Goal: Task Accomplishment & Management: Manage account settings

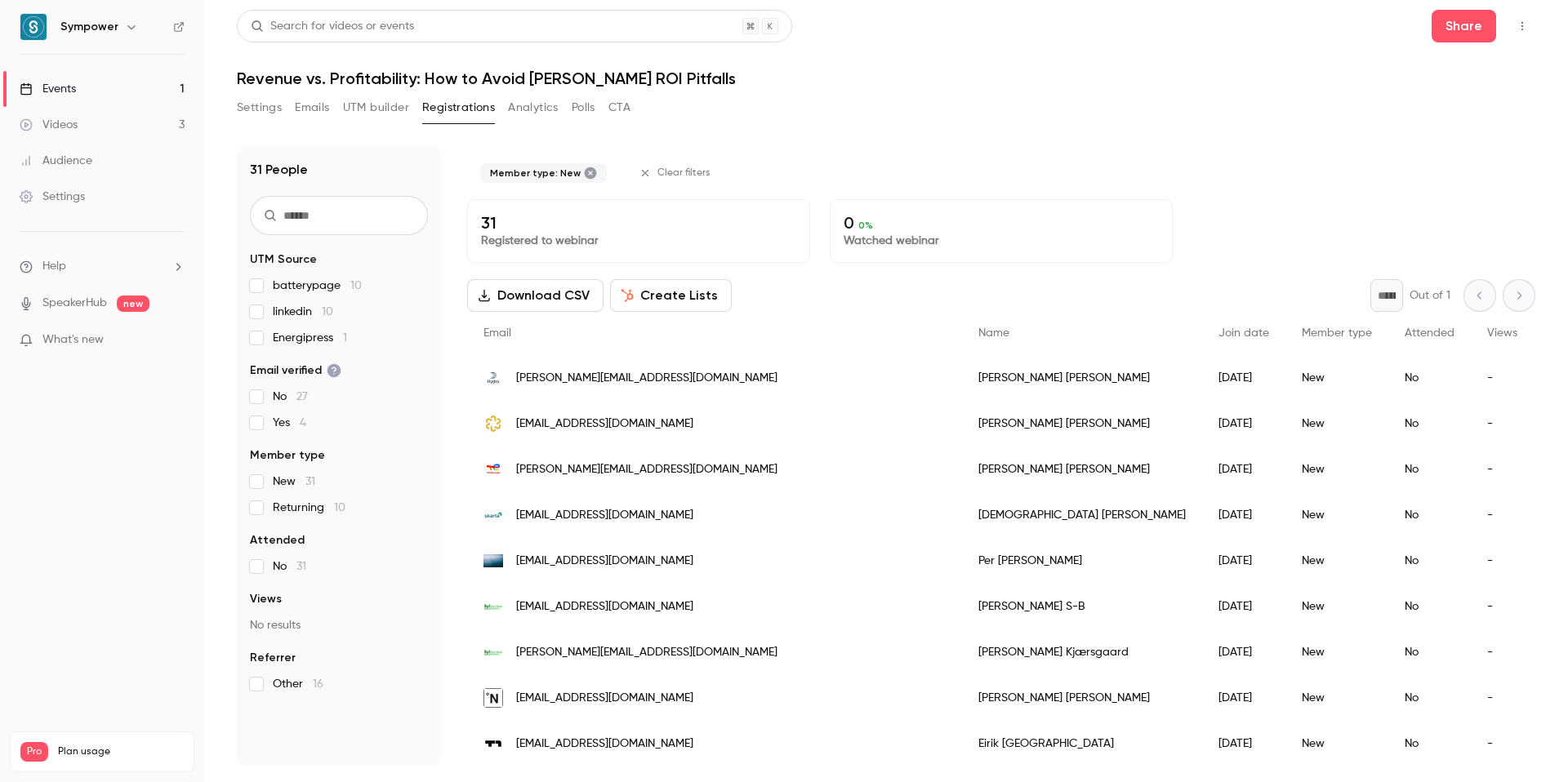
click at [644, 171] on icon "button" at bounding box center [644, 173] width 12 height 12
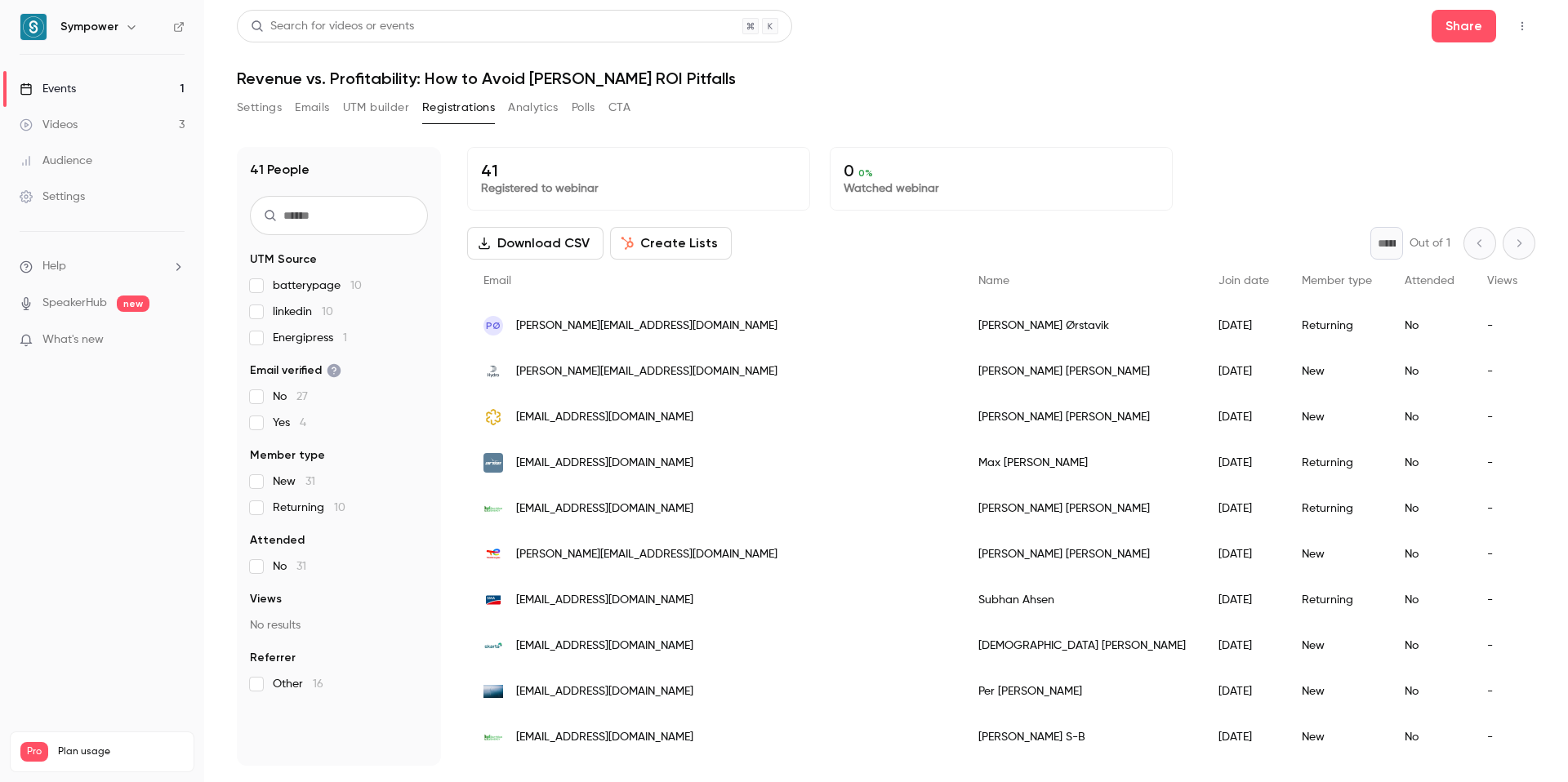
click at [784, 108] on div "Settings Emails UTM builder Registrations Analytics Polls CTA" at bounding box center [886, 111] width 1299 height 32
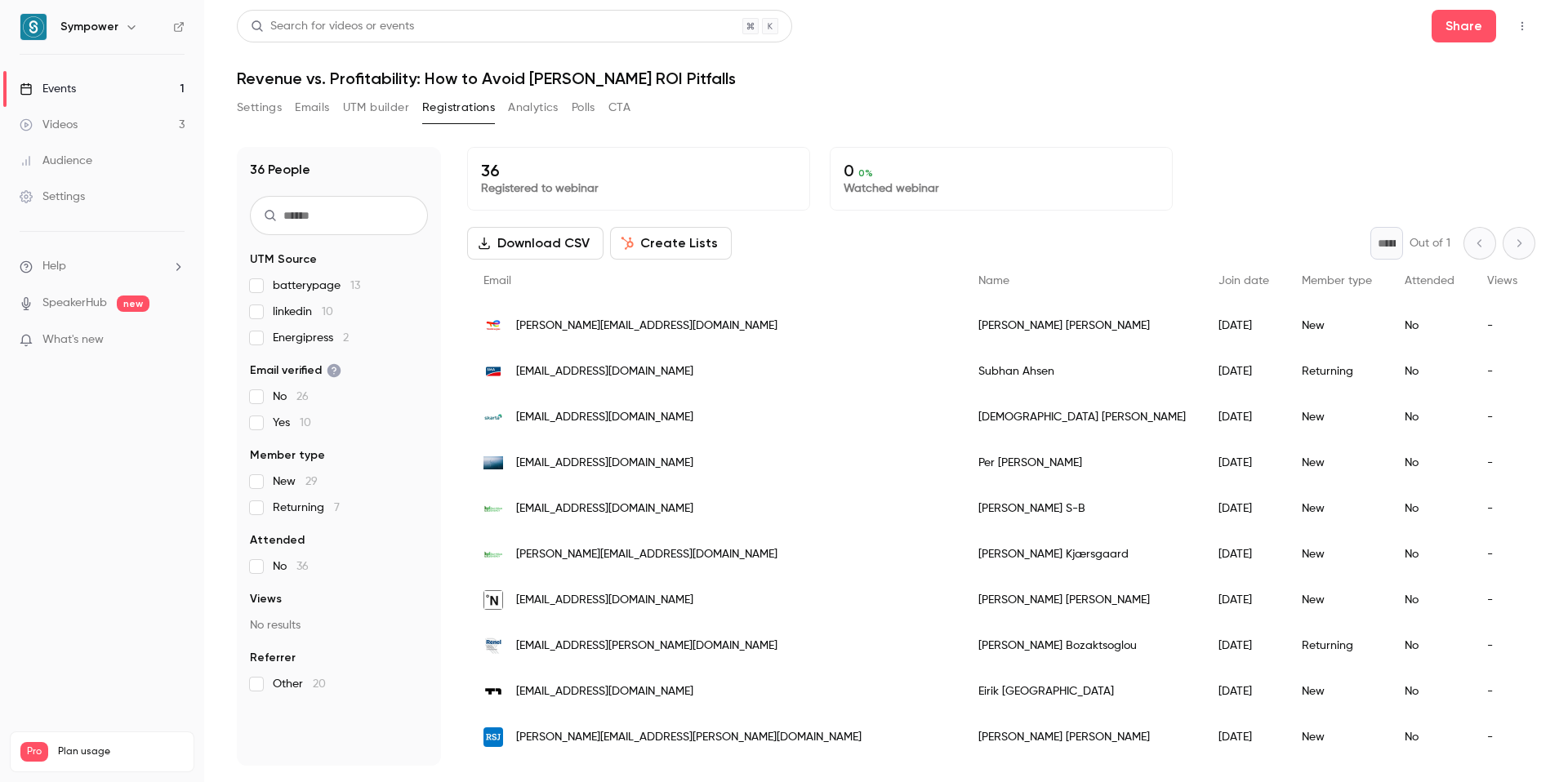
click at [450, 108] on button "Registrations" at bounding box center [458, 107] width 73 height 26
